Goal: Task Accomplishment & Management: Manage account settings

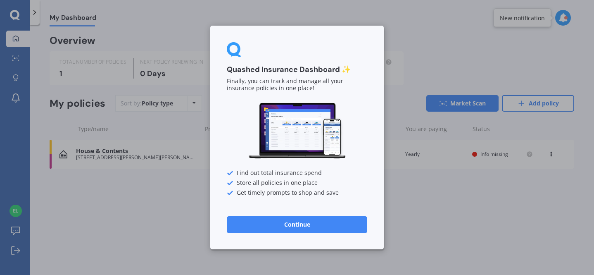
click at [292, 229] on button "Continue" at bounding box center [297, 224] width 140 height 17
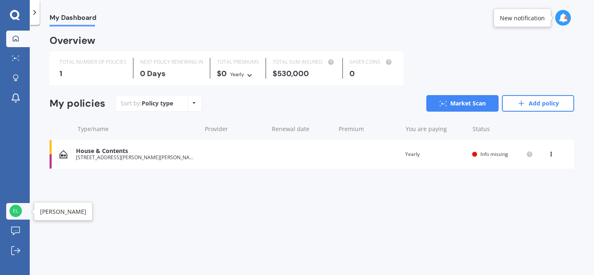
click at [15, 207] on img at bounding box center [15, 210] width 12 height 12
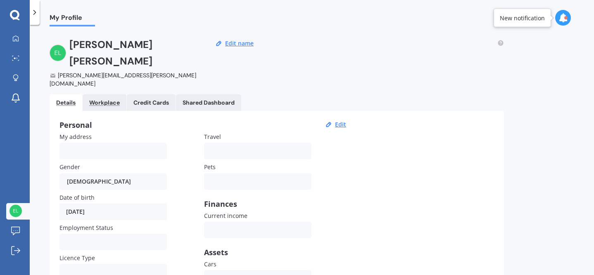
click at [102, 99] on div "Workplace" at bounding box center [104, 102] width 31 height 7
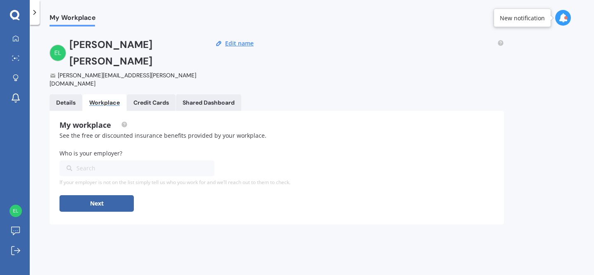
click at [99, 164] on div "Search" at bounding box center [131, 168] width 131 height 9
type input "Xero"
click at [97, 176] on div "Xero NZ" at bounding box center [136, 183] width 155 height 15
click at [90, 195] on button "Next" at bounding box center [96, 203] width 74 height 17
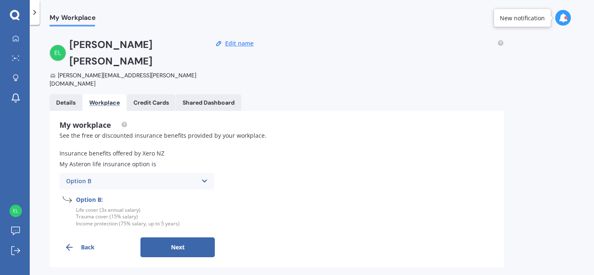
click at [183, 237] on button "Next" at bounding box center [177, 247] width 74 height 20
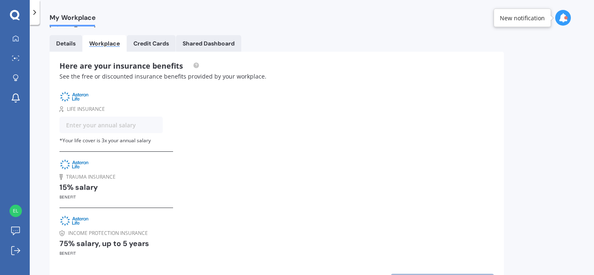
scroll to position [64, 0]
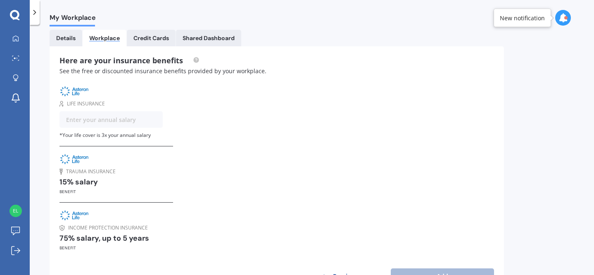
click at [101, 111] on input "text" at bounding box center [110, 119] width 103 height 17
type input "91,000"
click at [195, 123] on div "Life insurance $ 91,000 * Your life cover is 3x your annual salary Trauma insur…" at bounding box center [276, 168] width 434 height 166
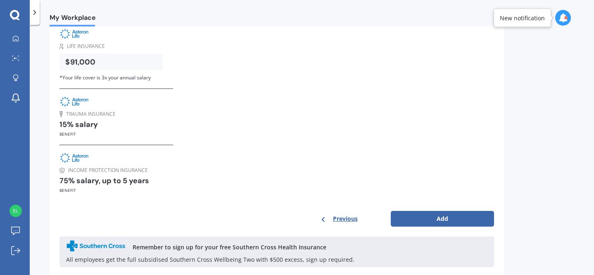
scroll to position [123, 0]
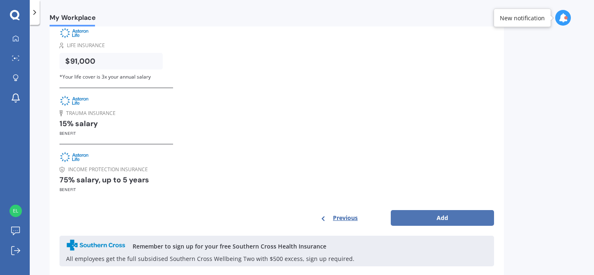
click at [440, 210] on button "Add" at bounding box center [442, 218] width 103 height 16
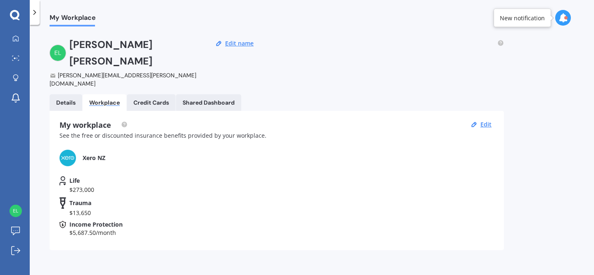
scroll to position [0, 0]
click at [151, 99] on div "Credit Cards" at bounding box center [151, 102] width 36 height 7
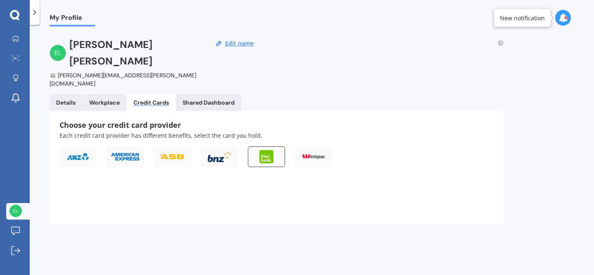
click at [259, 146] on div at bounding box center [266, 156] width 37 height 21
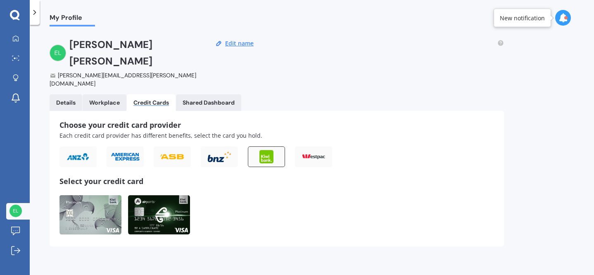
click at [174, 195] on img at bounding box center [159, 214] width 62 height 39
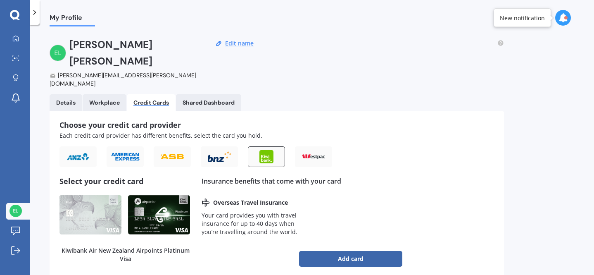
scroll to position [10, 0]
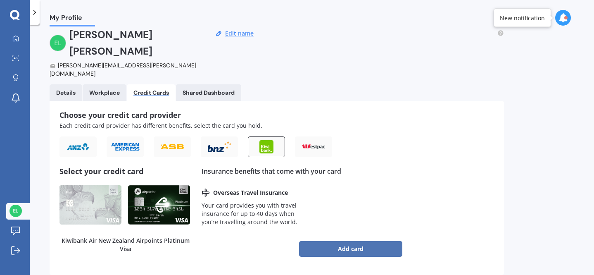
click at [354, 241] on button "Add card" at bounding box center [350, 249] width 103 height 16
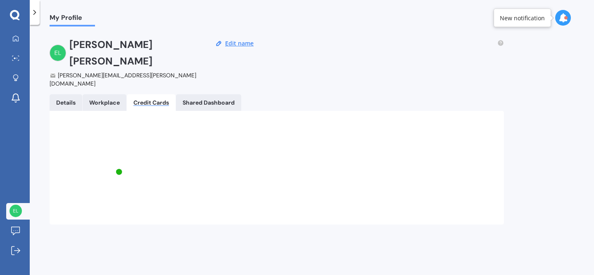
scroll to position [0, 0]
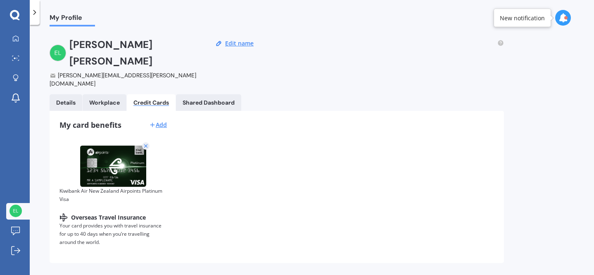
click at [101, 94] on link "Workplace" at bounding box center [105, 102] width 44 height 17
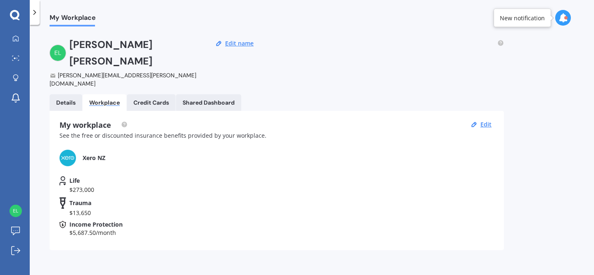
click at [61, 94] on link "Details" at bounding box center [66, 102] width 33 height 17
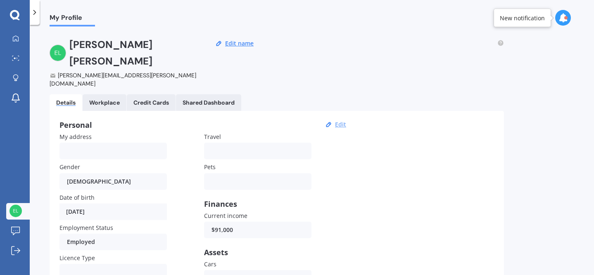
click at [338, 121] on button "Edit" at bounding box center [340, 124] width 16 height 7
select select "07"
select select "02"
select select "1989"
click at [72, 142] on input "My address" at bounding box center [112, 150] width 107 height 17
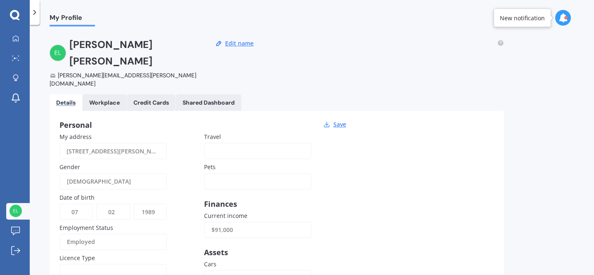
scroll to position [0, 3]
type input "[STREET_ADDRESS][PERSON_NAME]"
click at [402, 174] on div "Personal Save My address [STREET_ADDRESS][PERSON_NAME][PERSON_NAME] Gender [DEM…" at bounding box center [277, 247] width 454 height 273
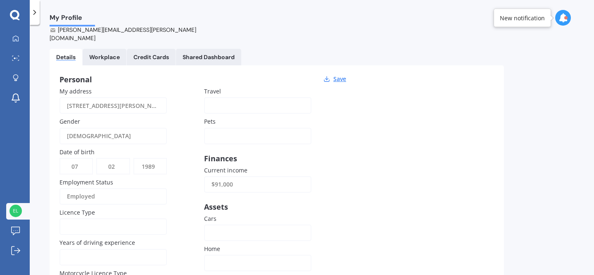
scroll to position [45, 0]
click at [226, 101] on div at bounding box center [252, 105] width 82 height 9
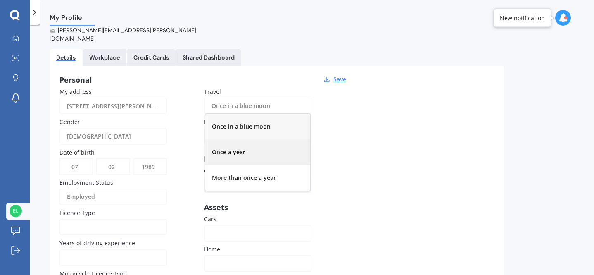
click at [234, 139] on div "Once a year" at bounding box center [257, 152] width 105 height 26
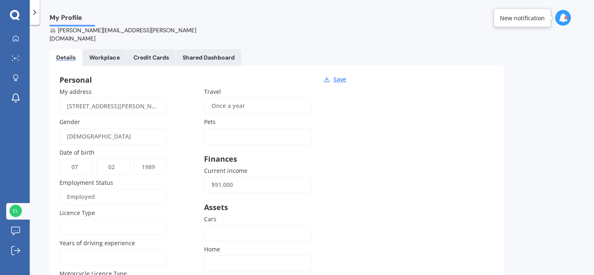
click at [222, 132] on div at bounding box center [252, 136] width 82 height 9
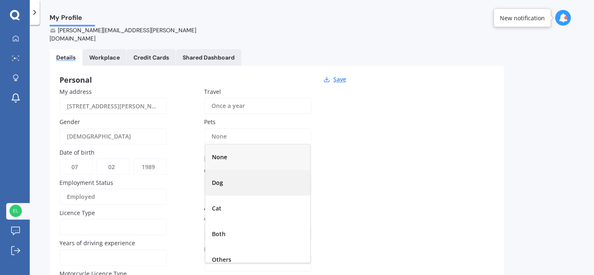
click at [233, 170] on div "Dog" at bounding box center [257, 183] width 105 height 26
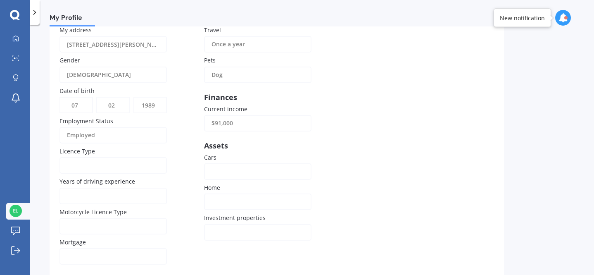
scroll to position [111, 0]
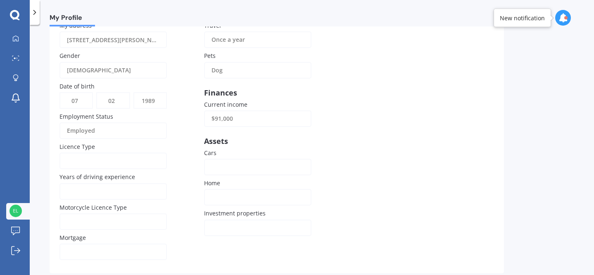
click at [119, 183] on input "Years of driving experience" at bounding box center [112, 191] width 107 height 17
type input "20"
click at [123, 217] on div at bounding box center [108, 221] width 82 height 9
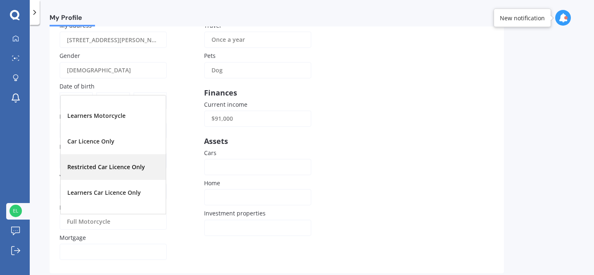
scroll to position [47, 0]
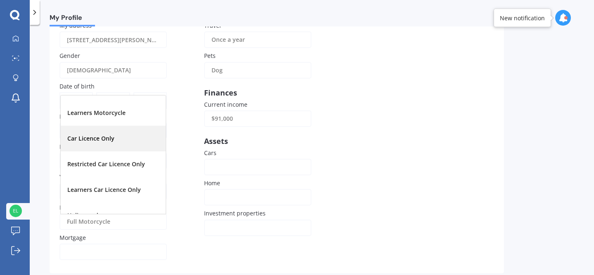
click at [103, 126] on div "Car Licence Only" at bounding box center [113, 139] width 105 height 26
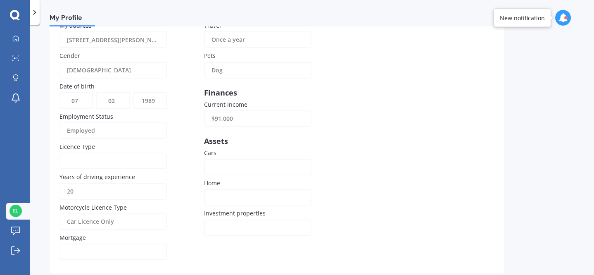
click at [112, 243] on div "Yes No" at bounding box center [112, 251] width 107 height 17
click at [95, 192] on div "Yes" at bounding box center [113, 205] width 105 height 26
click at [226, 162] on div at bounding box center [252, 166] width 82 height 9
click at [226, 175] on div "Own" at bounding box center [257, 188] width 105 height 26
click at [235, 192] on div at bounding box center [252, 196] width 82 height 9
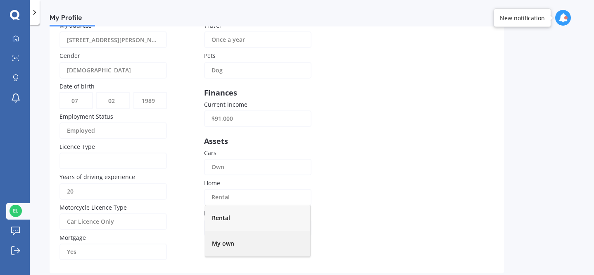
click at [233, 239] on span "My own" at bounding box center [223, 243] width 22 height 8
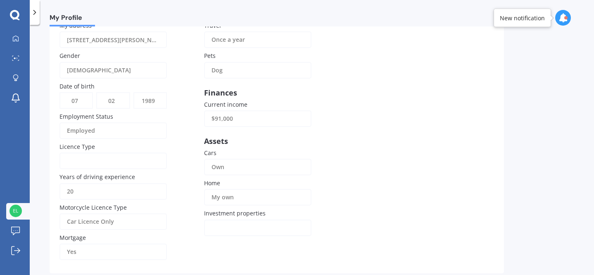
click at [231, 223] on div at bounding box center [252, 227] width 82 height 9
click at [229, 117] on div "0" at bounding box center [257, 130] width 105 height 26
click at [456, 138] on div "Personal Save My address [STREET_ADDRESS][PERSON_NAME][PERSON_NAME] Gender [DEM…" at bounding box center [277, 136] width 454 height 273
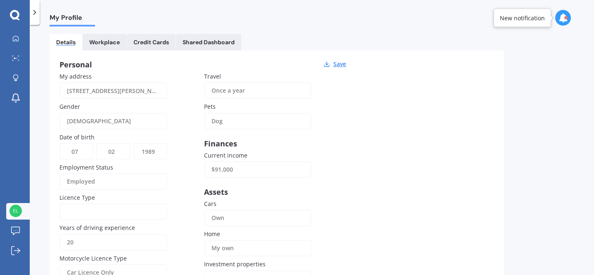
scroll to position [0, 0]
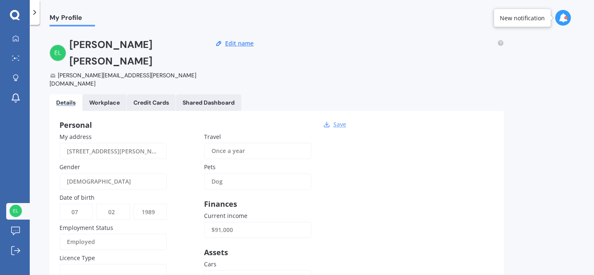
click at [338, 121] on button "Save" at bounding box center [340, 124] width 18 height 7
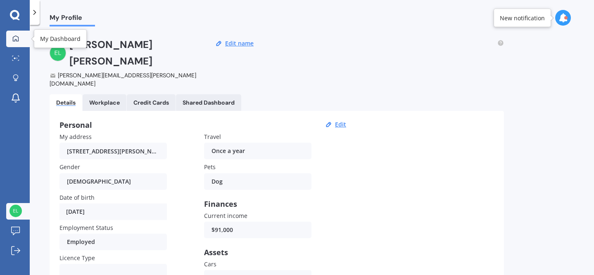
click at [16, 36] on icon at bounding box center [16, 38] width 6 height 6
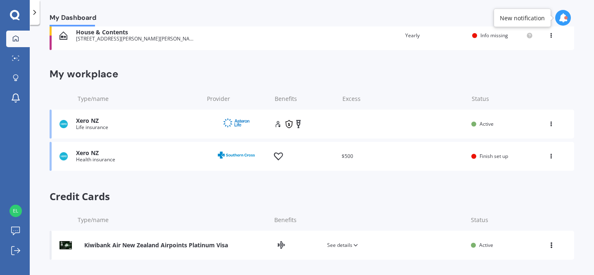
scroll to position [121, 0]
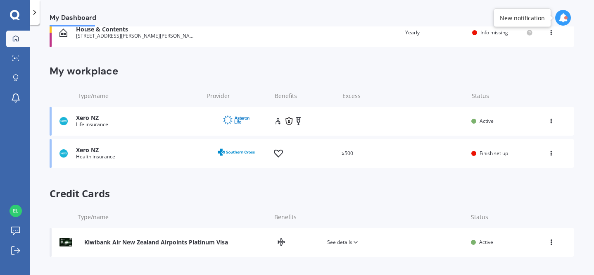
click at [484, 152] on span "Finish set up" at bounding box center [493, 153] width 28 height 7
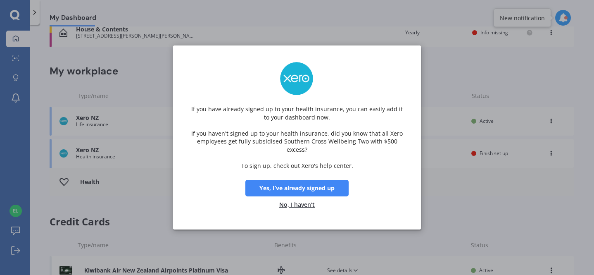
click at [306, 189] on button "Yes, I’ve already signed up" at bounding box center [296, 188] width 103 height 17
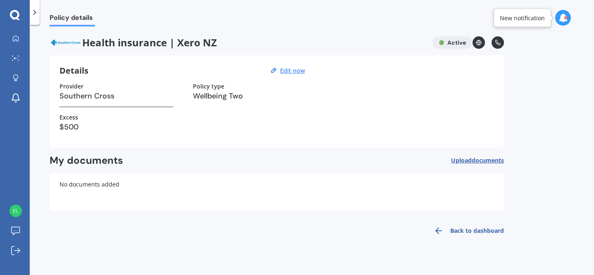
click at [71, 123] on h3 "$500" at bounding box center [116, 127] width 114 height 12
click at [295, 71] on u "Edit now" at bounding box center [292, 70] width 25 height 8
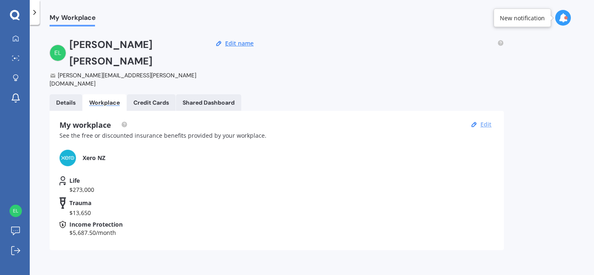
click at [484, 121] on button "Edit" at bounding box center [486, 124] width 16 height 7
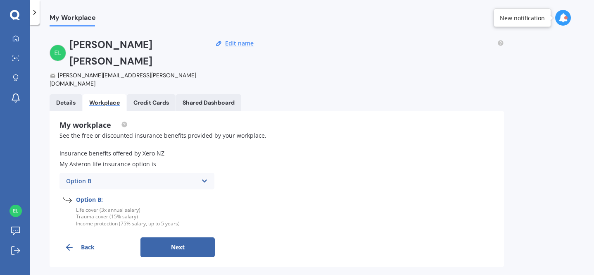
click at [186, 237] on button "Next" at bounding box center [177, 247] width 74 height 20
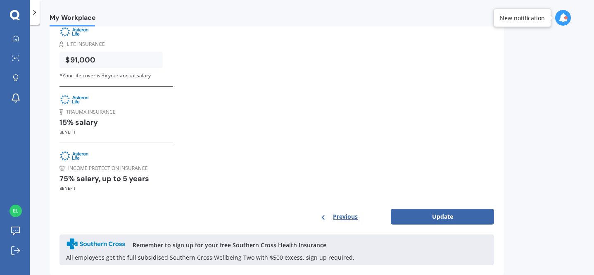
scroll to position [123, 0]
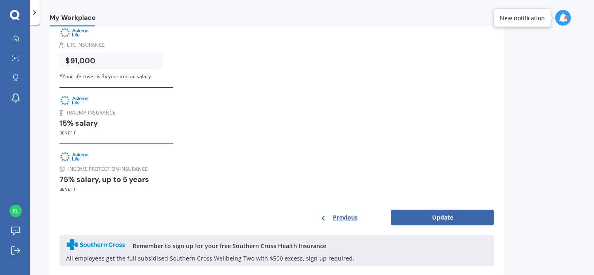
click at [154, 242] on div "Remember to sign up for your free Southern Cross Health Insurance" at bounding box center [230, 246] width 194 height 9
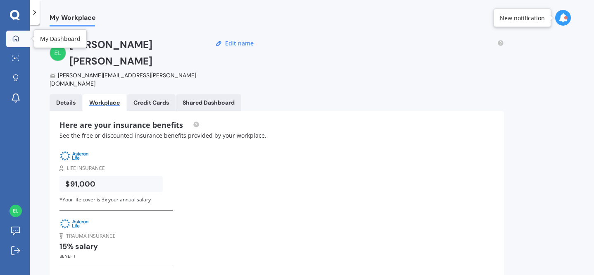
click at [13, 36] on icon at bounding box center [16, 38] width 6 height 6
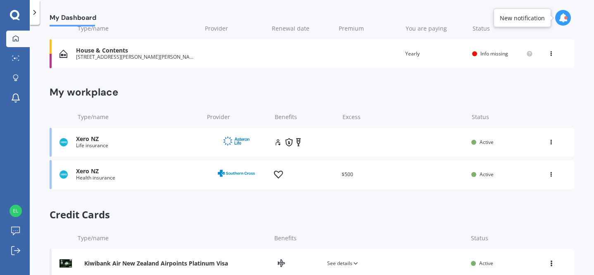
scroll to position [101, 0]
click at [548, 174] on icon at bounding box center [551, 171] width 6 height 5
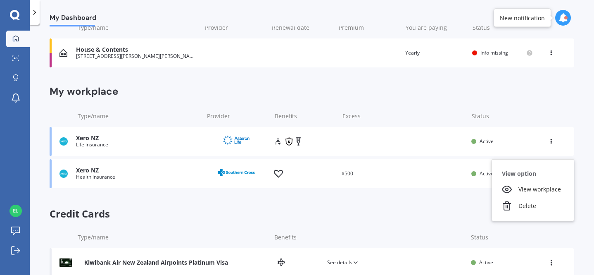
click at [353, 176] on div "$500" at bounding box center [403, 173] width 123 height 8
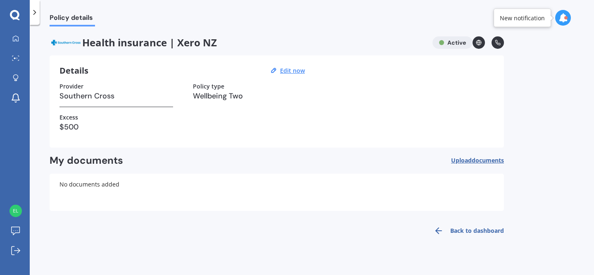
click at [94, 121] on h3 "$500" at bounding box center [116, 127] width 114 height 12
click at [64, 131] on h3 "$500" at bounding box center [116, 127] width 114 height 12
click at [297, 72] on u "Edit now" at bounding box center [292, 70] width 25 height 8
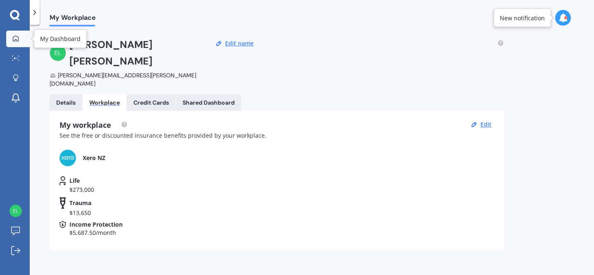
click at [16, 31] on link "My Dashboard" at bounding box center [18, 39] width 24 height 17
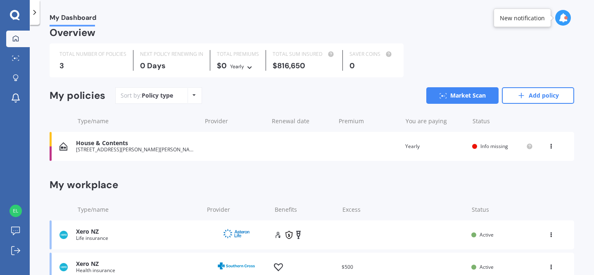
scroll to position [5, 0]
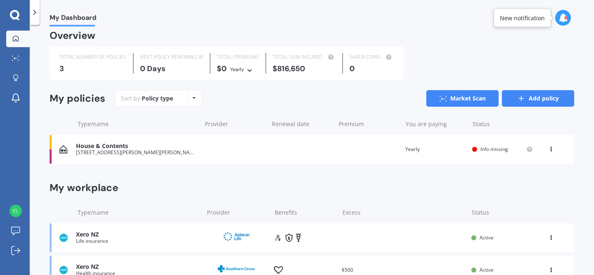
click at [538, 97] on link "Add policy" at bounding box center [538, 98] width 72 height 17
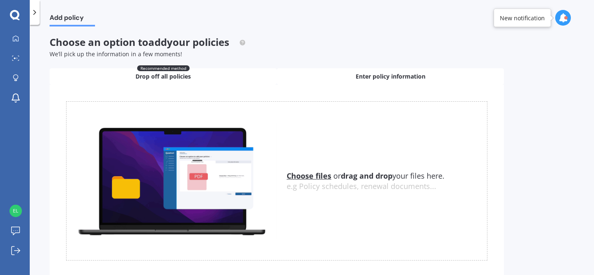
click at [347, 79] on div "Enter policy information" at bounding box center [390, 76] width 227 height 17
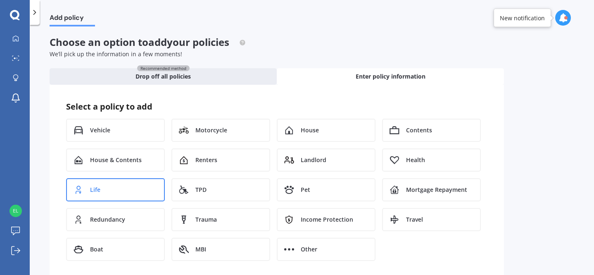
click at [111, 195] on div "Life" at bounding box center [115, 189] width 99 height 23
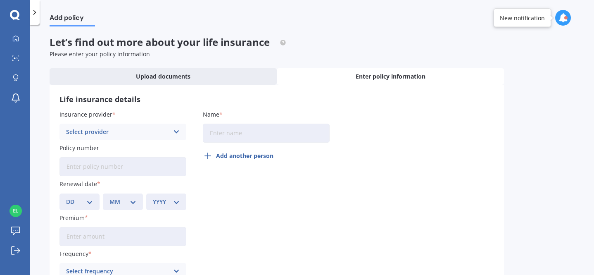
click at [162, 138] on div "Select provider AA AIA AMP ANZ ASB Asteron Life BNZ Chubb Cigna Co-Operative Ba…" at bounding box center [122, 131] width 127 height 17
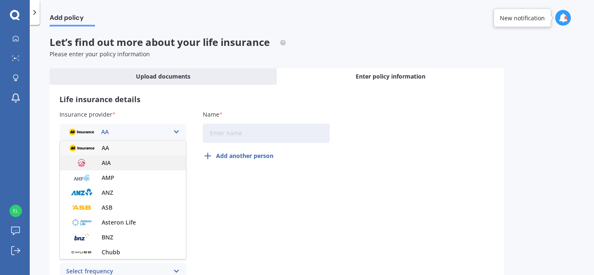
click at [130, 164] on div "AIA" at bounding box center [123, 162] width 126 height 15
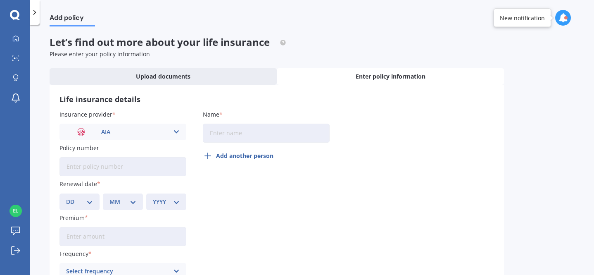
click at [130, 169] on input "Policy number" at bounding box center [122, 166] width 127 height 19
paste input "1862536-01"
type input "1862536-01"
click at [203, 178] on div "Insurance provider AIA AA AIA AMP ANZ ASB Asteron Life BNZ Chubb Cigna Co-Opera…" at bounding box center [276, 213] width 434 height 207
click at [229, 128] on input "Name" at bounding box center [266, 132] width 127 height 19
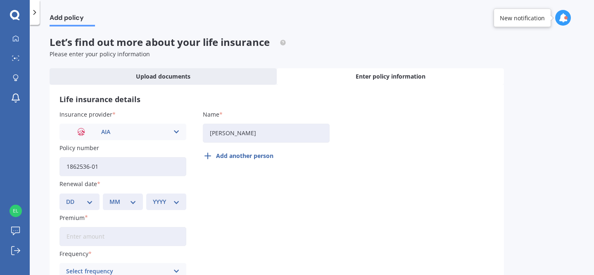
type input "[PERSON_NAME]"
click at [251, 151] on button "Add another person" at bounding box center [241, 156] width 76 height 20
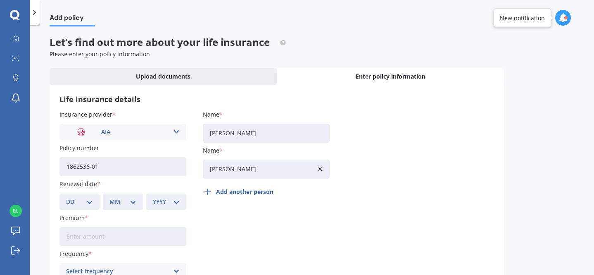
type input "[PERSON_NAME]"
click at [84, 204] on select "DD 01 02 03 04 05 06 07 08 09 10 11 12 13 14 15 16 17 18 19 20 21 22 23 24 25 2…" at bounding box center [79, 201] width 27 height 9
click at [79, 205] on select "DD 01 02 03 04 05 06 07 08 09 10 11 12 13 14 15 16 17 18 19 20 21 22 23 24 25 2…" at bounding box center [79, 201] width 27 height 9
select select "20"
click at [66, 197] on select "DD 01 02 03 04 05 06 07 08 09 10 11 12 13 14 15 16 17 18 19 20 21 22 23 24 25 2…" at bounding box center [79, 201] width 27 height 9
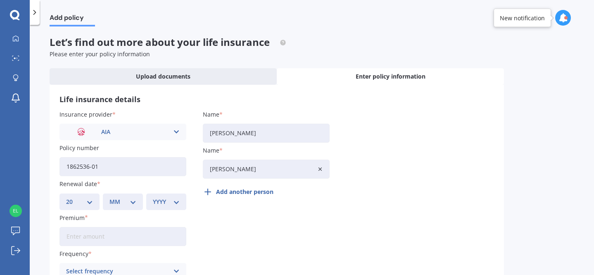
click at [119, 207] on div "MM 01 02 03 04 05 06 07 08 09 10 11 12" at bounding box center [123, 201] width 40 height 17
click at [126, 197] on select "MM 01 02 03 04 05 06 07 08 09 10 11 12" at bounding box center [122, 201] width 27 height 9
select select "02"
click at [109, 197] on select "MM 01 02 03 04 05 06 07 08 09 10 11 12" at bounding box center [122, 201] width 27 height 9
click at [157, 214] on label "Premium" at bounding box center [120, 217] width 123 height 9
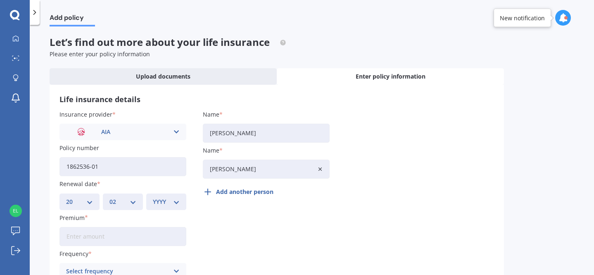
click at [157, 227] on input "Premium" at bounding box center [122, 236] width 127 height 19
click at [164, 207] on div "YYYY 2027 2026 2025 2024 2023 2022 2021 2020 2019 2018 2017 2016 2015 2014 2013…" at bounding box center [166, 201] width 40 height 17
click at [173, 197] on select "YYYY 2027 2026 2025 2024 2023 2022 2021 2020 2019 2018 2017 2016 2015 2014 2013…" at bounding box center [166, 201] width 27 height 9
select select "2026"
click at [153, 197] on select "YYYY 2027 2026 2025 2024 2023 2022 2021 2020 2019 2018 2017 2016 2015 2014 2013…" at bounding box center [166, 201] width 27 height 9
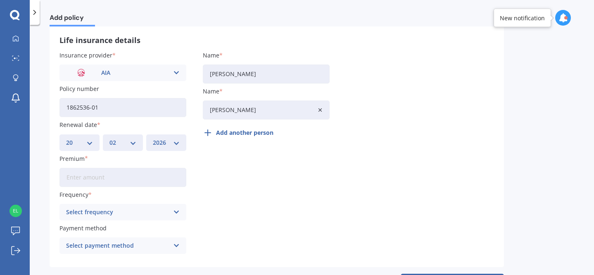
scroll to position [78, 0]
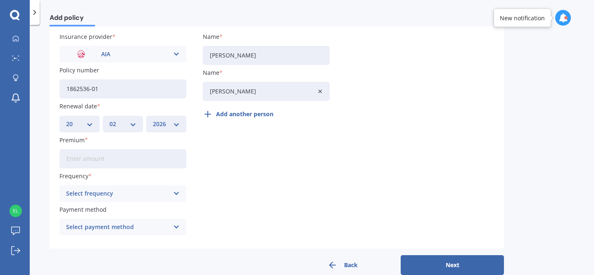
click at [109, 155] on input "Premium" at bounding box center [122, 158] width 127 height 19
type input "$30.93"
click at [99, 192] on div "Select frequency" at bounding box center [117, 193] width 103 height 9
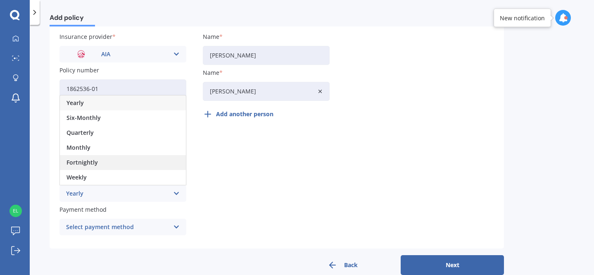
click at [83, 159] on span "Fortnightly" at bounding box center [81, 162] width 31 height 6
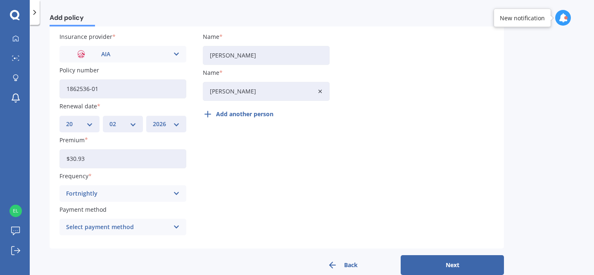
click at [240, 172] on div "Insurance provider AIA AA AIA AMP ANZ ASB Asteron Life BNZ Chubb Cigna Co-Opera…" at bounding box center [276, 135] width 434 height 207
click at [135, 225] on div "Select payment method" at bounding box center [117, 226] width 103 height 9
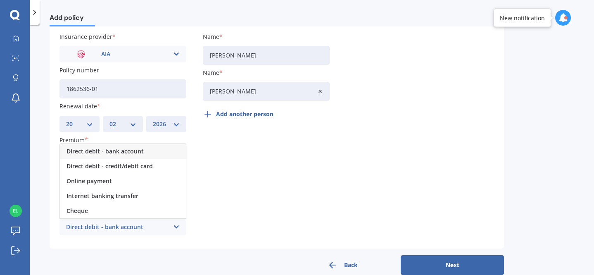
click at [132, 150] on span "Direct debit - bank account" at bounding box center [104, 151] width 77 height 6
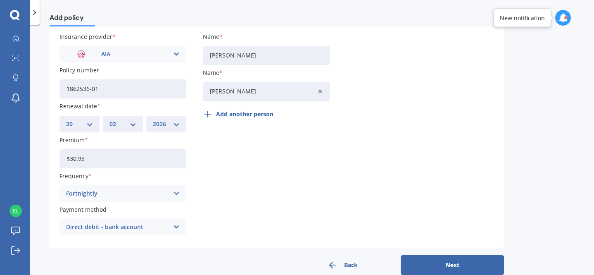
click at [270, 174] on div "Insurance provider AIA AA AIA AMP ANZ ASB Asteron Life BNZ Chubb Cigna Co-Opera…" at bounding box center [276, 135] width 434 height 207
click at [460, 266] on button "Next" at bounding box center [452, 265] width 103 height 20
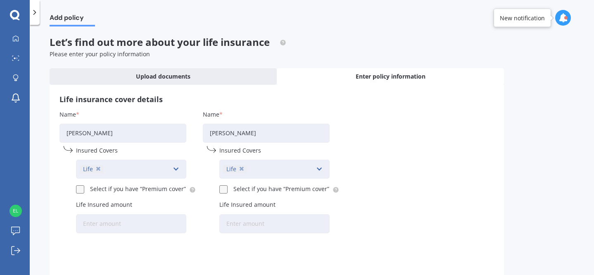
scroll to position [43, 0]
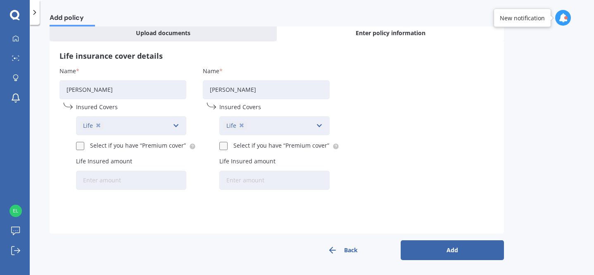
click at [97, 179] on input "Life Insured amount" at bounding box center [131, 180] width 110 height 19
type input "$500,000"
click at [395, 178] on div "Name [PERSON_NAME] Insured Covers Life Accidental Injury [MEDICAL_DATA] Health …" at bounding box center [276, 129] width 434 height 126
click at [185, 122] on div "Life Accidental Injury [MEDICAL_DATA] Health Income Protection Mortgage Repayme…" at bounding box center [131, 125] width 110 height 19
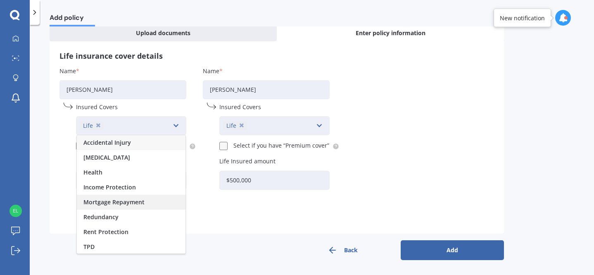
scroll to position [16, 0]
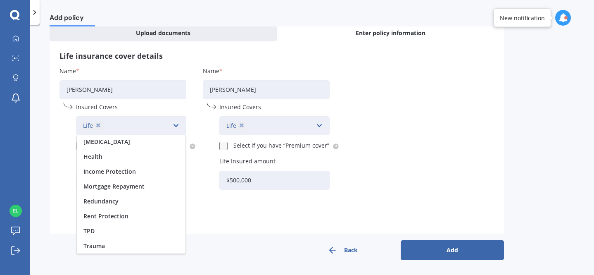
click at [231, 208] on div "Name [PERSON_NAME] Insured Covers Life Accidental Injury [MEDICAL_DATA] Health …" at bounding box center [276, 144] width 434 height 157
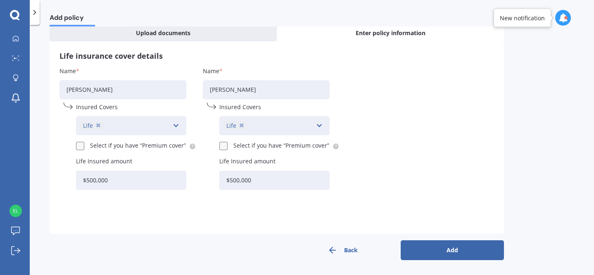
click at [479, 249] on button "Add" at bounding box center [452, 250] width 103 height 20
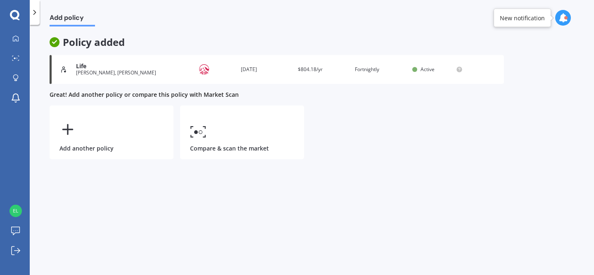
scroll to position [0, 0]
click at [234, 78] on div "Life [PERSON_NAME], [PERSON_NAME] Provider Renewal date [DATE] Premium $804.18/…" at bounding box center [277, 69] width 454 height 29
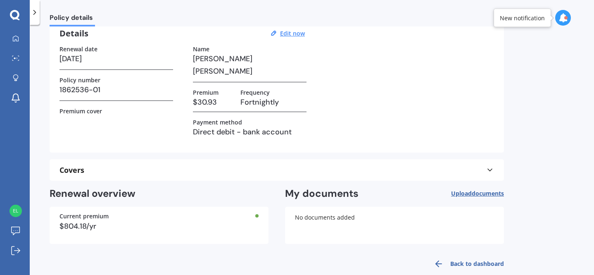
scroll to position [50, 0]
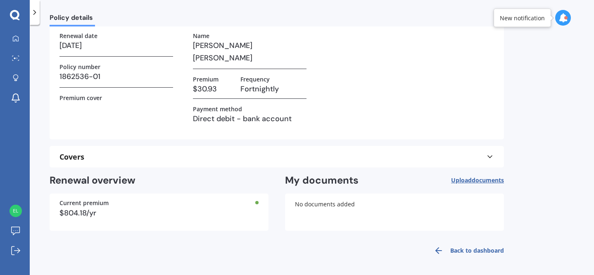
click at [461, 178] on span "Upload documents" at bounding box center [477, 180] width 53 height 7
click at [487, 156] on icon at bounding box center [490, 156] width 8 height 8
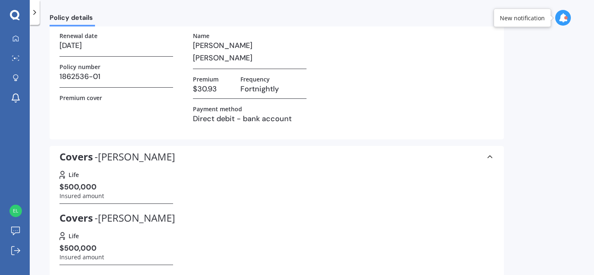
click at [487, 156] on icon at bounding box center [490, 156] width 8 height 8
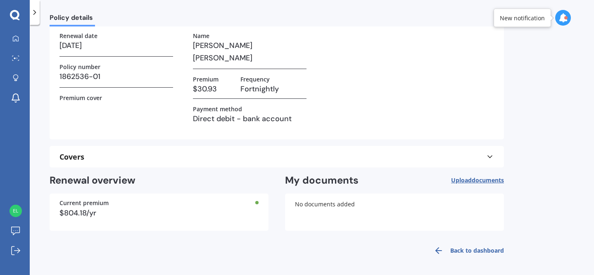
click at [468, 252] on link "Back to dashboard" at bounding box center [466, 250] width 75 height 20
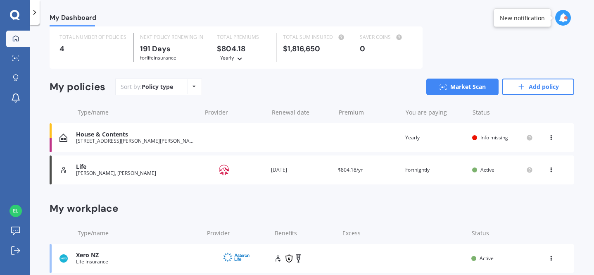
scroll to position [58, 0]
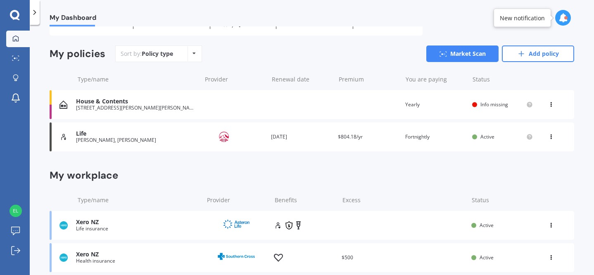
click at [548, 137] on icon at bounding box center [551, 135] width 6 height 5
click at [527, 169] on div "Delete" at bounding box center [533, 169] width 82 height 17
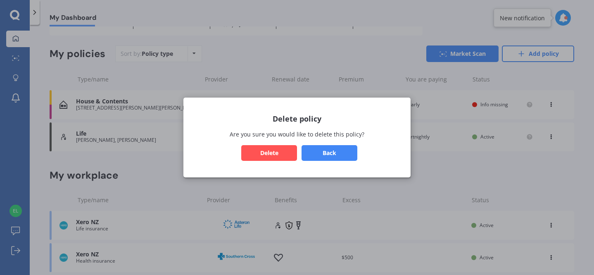
click at [279, 155] on button "Delete" at bounding box center [269, 153] width 56 height 16
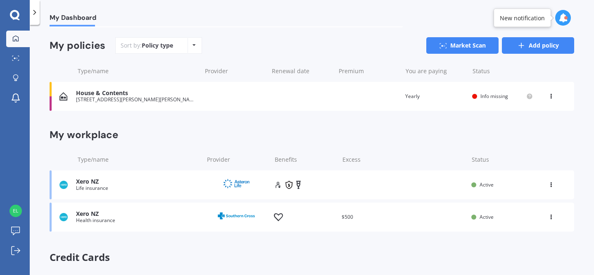
click at [523, 44] on link "Add policy" at bounding box center [538, 45] width 72 height 17
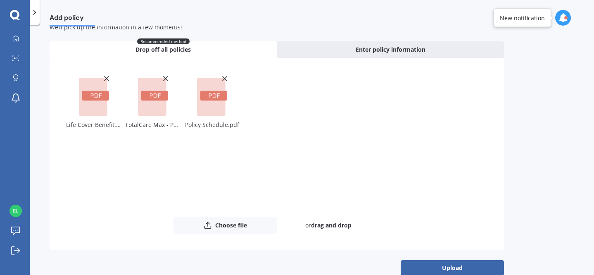
scroll to position [43, 0]
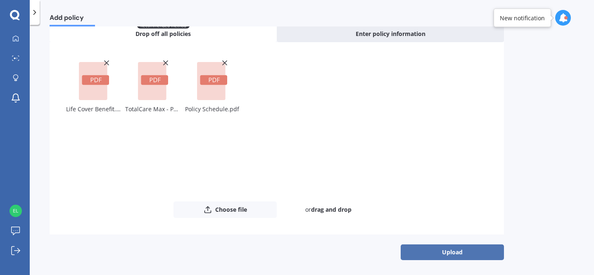
click at [422, 247] on button "Upload" at bounding box center [452, 252] width 103 height 16
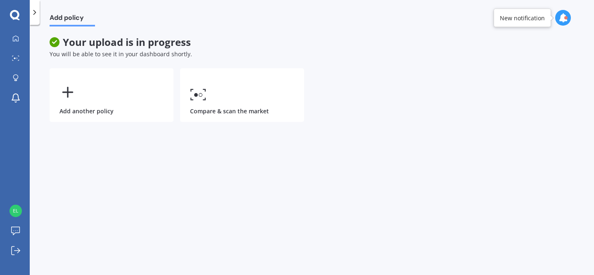
scroll to position [0, 0]
click at [20, 36] on div at bounding box center [15, 38] width 12 height 7
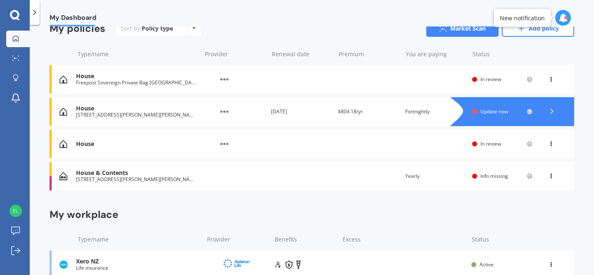
scroll to position [84, 0]
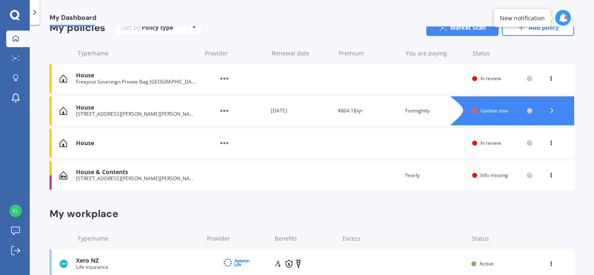
click at [311, 197] on div "Overview TOTAL NUMBER OF POLICIES 6 NEXT POLICY RENEWING IN Overdue for House i…" at bounding box center [312, 178] width 525 height 450
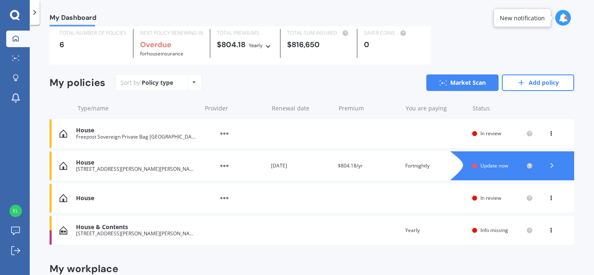
scroll to position [28, 0]
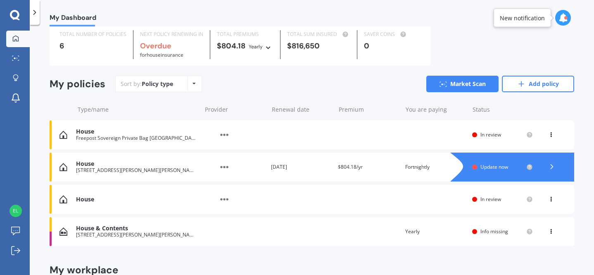
click at [493, 170] on span "Update now" at bounding box center [494, 166] width 28 height 7
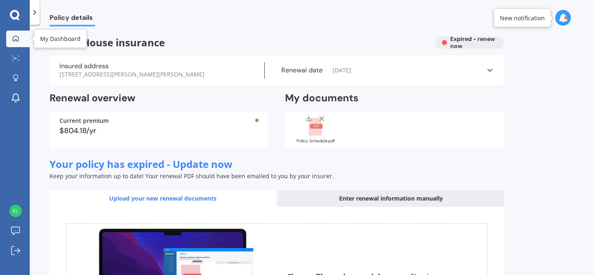
click at [19, 43] on link "My Dashboard" at bounding box center [18, 39] width 24 height 17
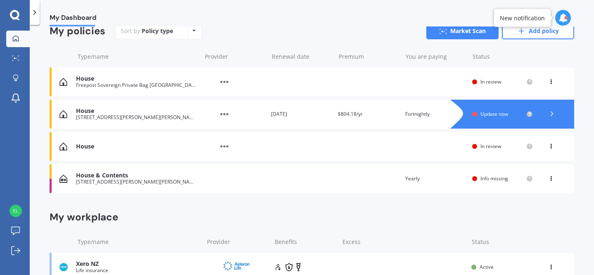
scroll to position [82, 0]
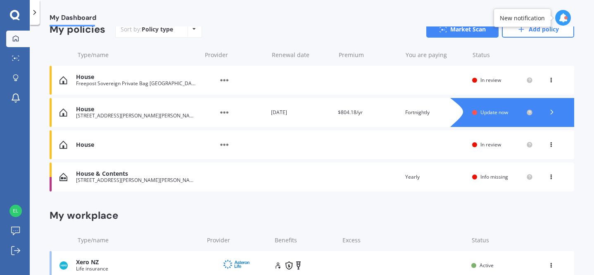
click at [487, 185] on div "House & Contents [STREET_ADDRESS][PERSON_NAME][PERSON_NAME] Renewal date Premiu…" at bounding box center [312, 176] width 525 height 29
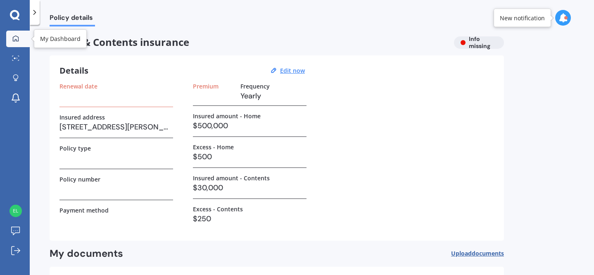
click at [20, 37] on div at bounding box center [15, 38] width 12 height 7
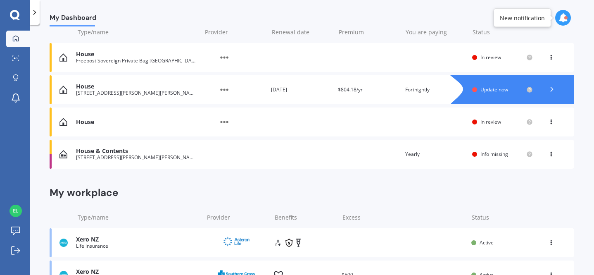
scroll to position [59, 0]
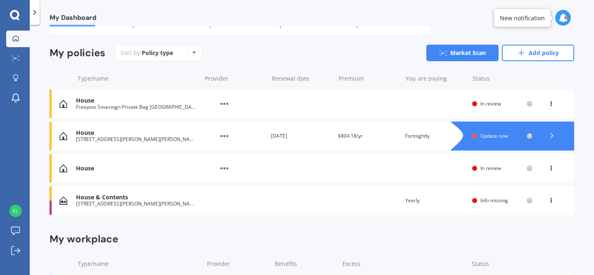
click at [419, 172] on div "House Provider Renewal date Premium You are paying Status In review View option…" at bounding box center [312, 168] width 525 height 29
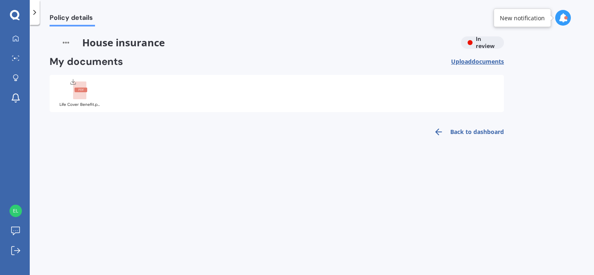
click at [465, 131] on link "Back to dashboard" at bounding box center [466, 132] width 75 height 20
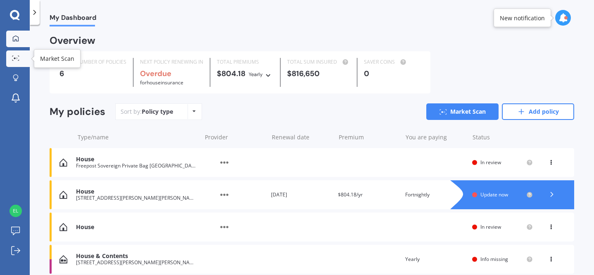
click at [18, 55] on icon at bounding box center [15, 57] width 7 height 5
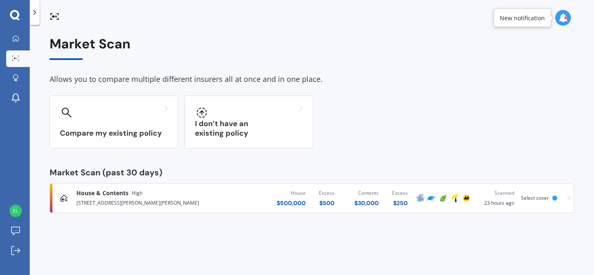
click at [536, 200] on span "Select cover" at bounding box center [535, 197] width 28 height 7
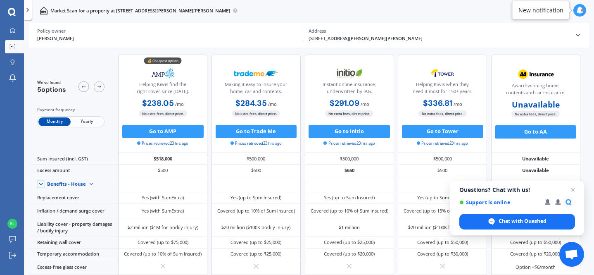
click at [86, 121] on span "Yearly" at bounding box center [87, 121] width 32 height 9
click at [573, 188] on span "Open chat" at bounding box center [573, 190] width 10 height 10
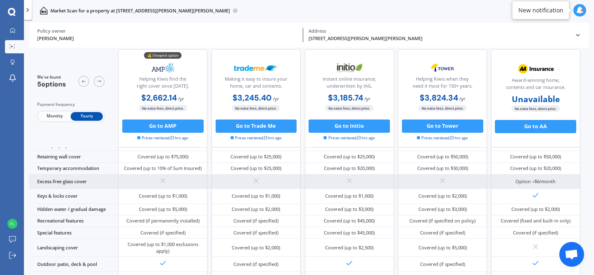
scroll to position [108, 0]
